Goal: Navigation & Orientation: Understand site structure

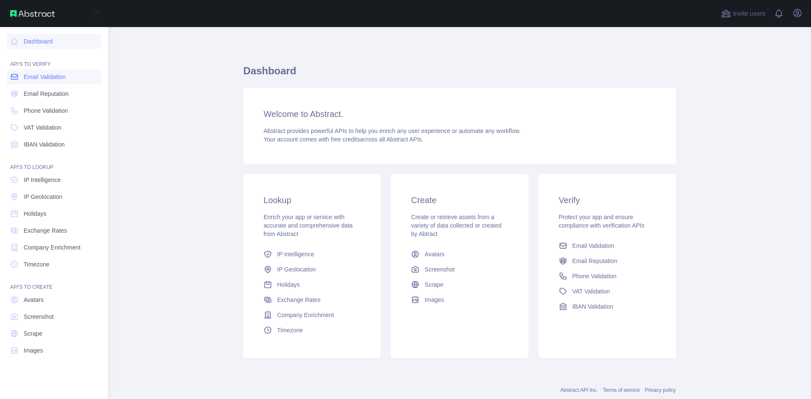
click at [24, 78] on span "Email Validation" at bounding box center [45, 77] width 42 height 8
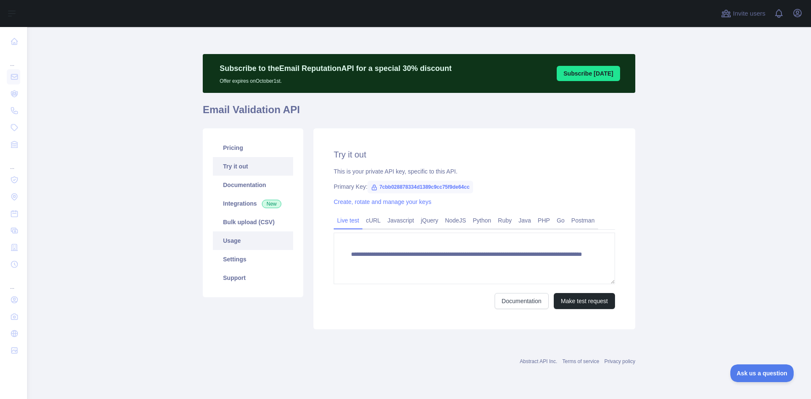
click at [247, 238] on link "Usage" at bounding box center [253, 240] width 80 height 19
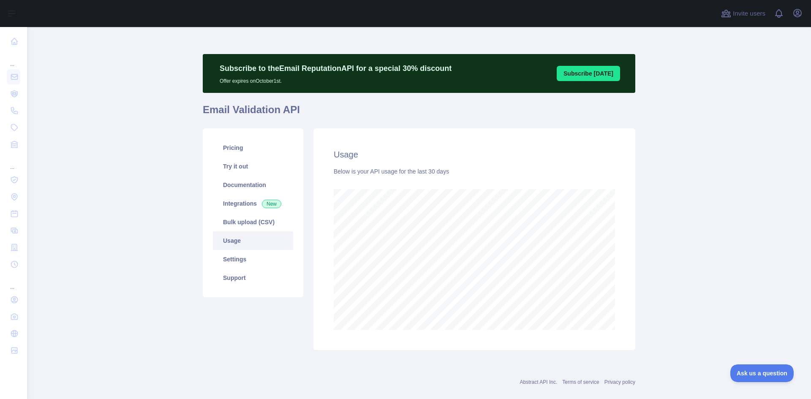
scroll to position [372, 778]
click at [240, 149] on link "Pricing" at bounding box center [253, 148] width 80 height 19
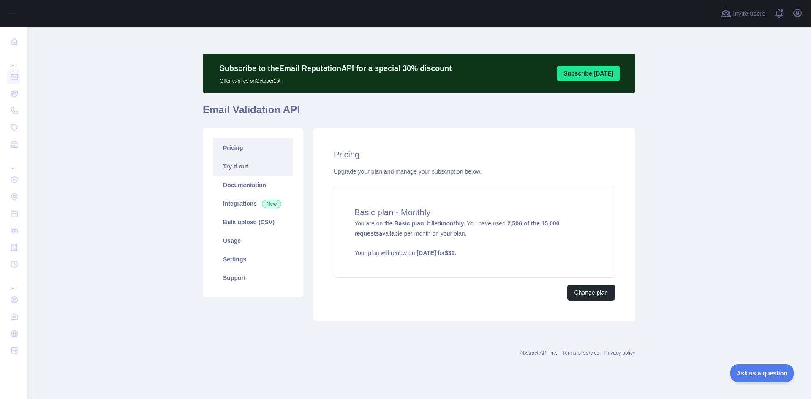
click at [237, 163] on link "Try it out" at bounding box center [253, 166] width 80 height 19
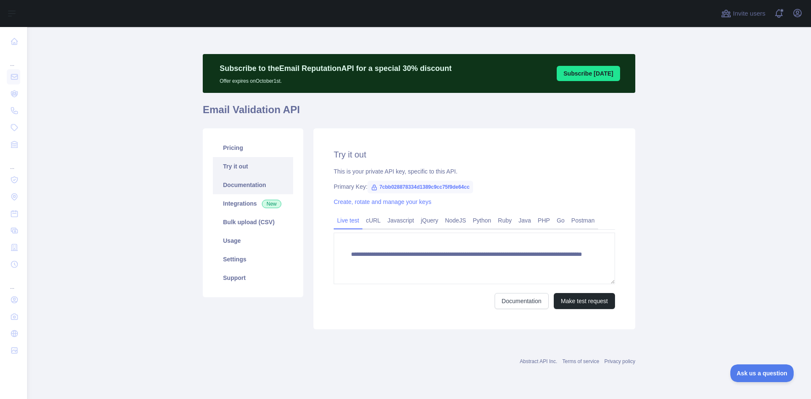
click at [242, 184] on link "Documentation" at bounding box center [253, 185] width 80 height 19
click at [240, 206] on link "Integrations New" at bounding box center [253, 203] width 80 height 19
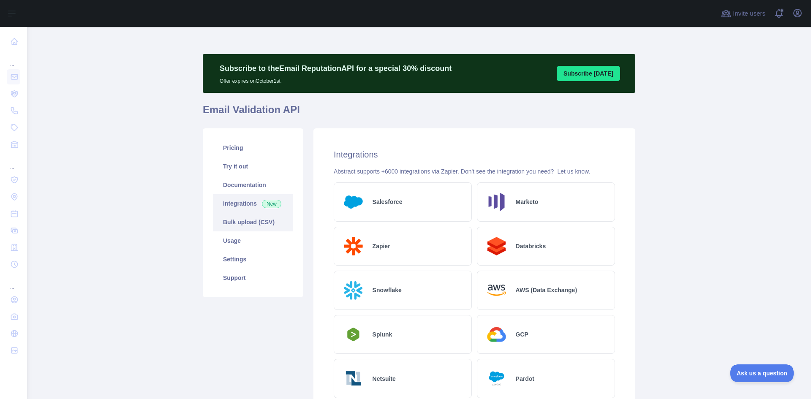
click at [247, 221] on link "Bulk upload (CSV)" at bounding box center [253, 222] width 80 height 19
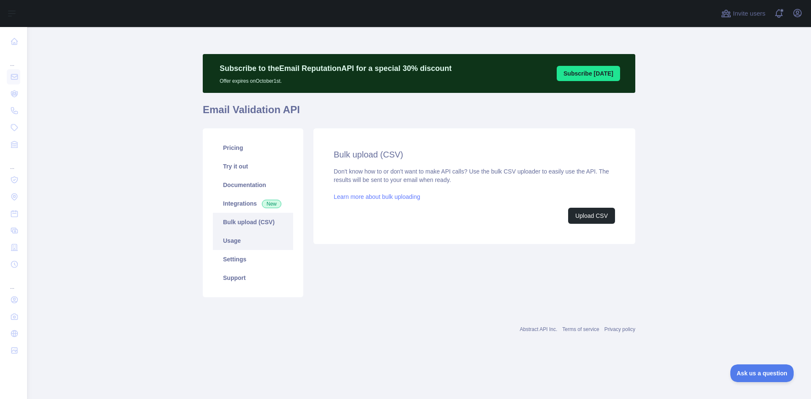
click at [245, 237] on link "Usage" at bounding box center [253, 240] width 80 height 19
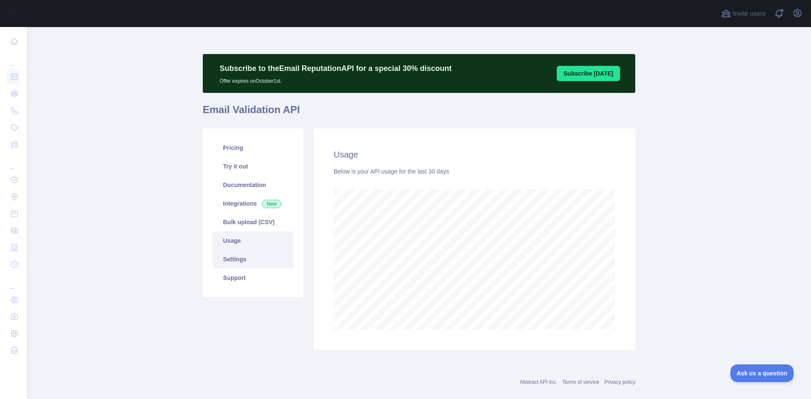
scroll to position [372, 778]
click at [240, 259] on link "Settings" at bounding box center [253, 259] width 80 height 19
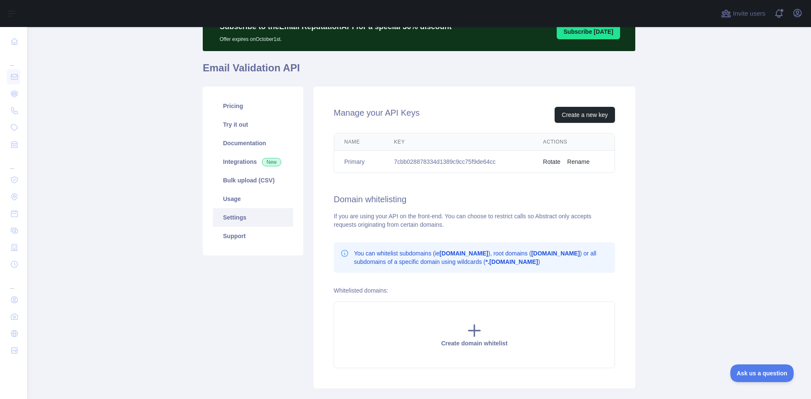
scroll to position [42, 0]
click at [242, 238] on link "Support" at bounding box center [253, 235] width 80 height 19
